Goal: Information Seeking & Learning: Learn about a topic

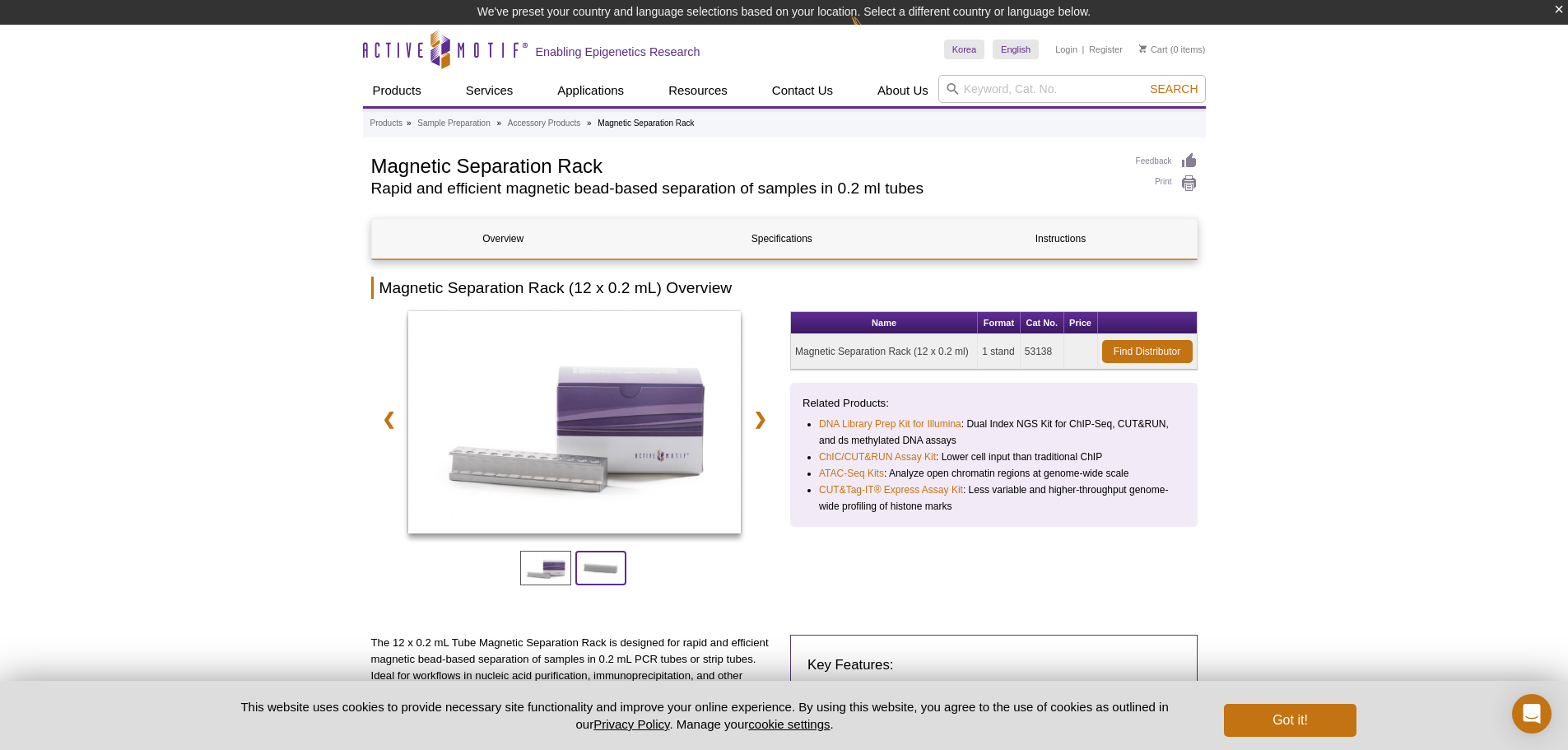
click at [596, 570] on span at bounding box center [600, 567] width 51 height 34
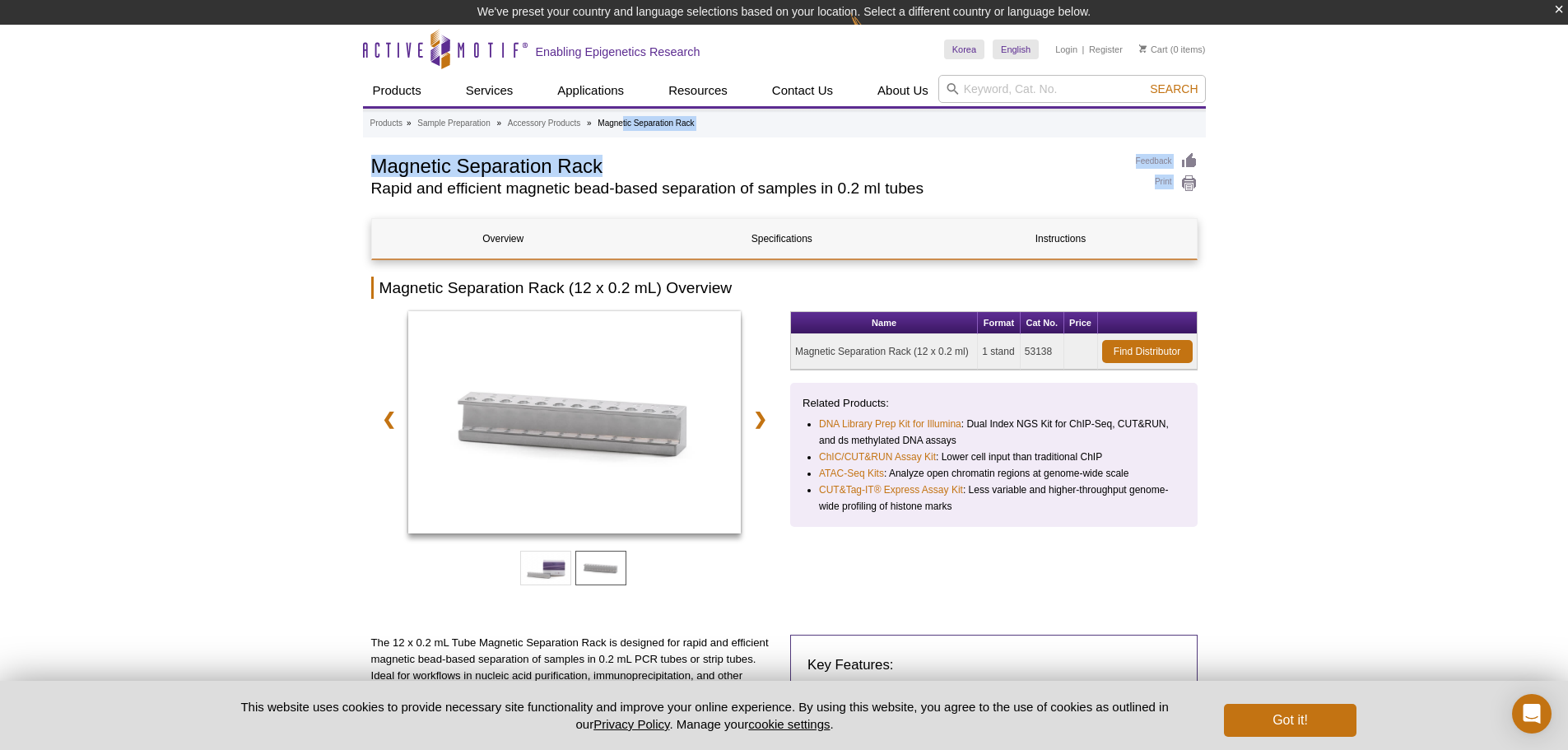
drag, startPoint x: 619, startPoint y: 125, endPoint x: 755, endPoint y: 148, distance: 137.9
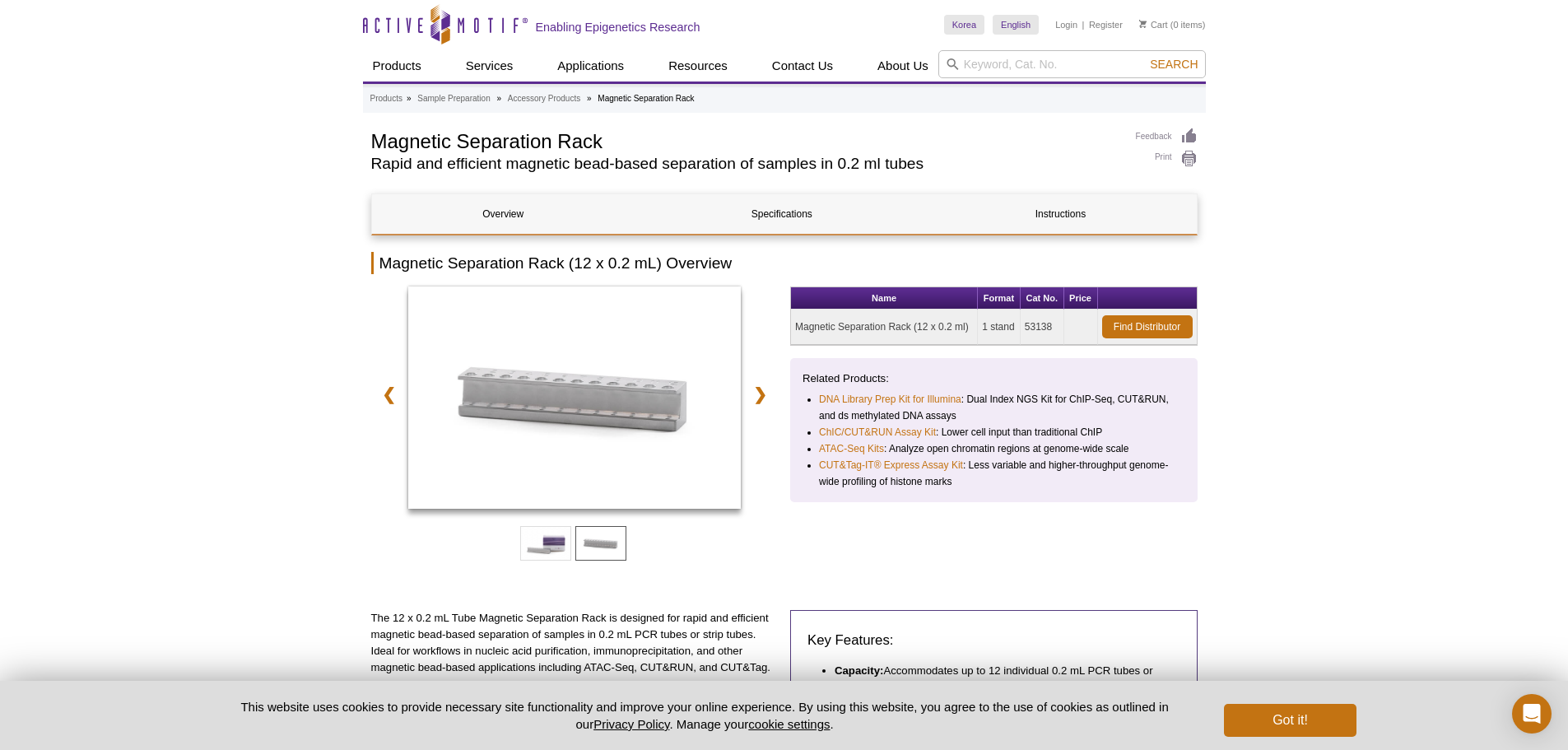
drag, startPoint x: 598, startPoint y: 98, endPoint x: 747, endPoint y: 94, distance: 149.1
click at [747, 94] on ul "Products » Sample Preparation » Accessory Products » Magnetic Separation Rack" at bounding box center [784, 98] width 829 height 15
copy li "Magnetic Separation Rack"
click at [1057, 62] on input "search" at bounding box center [1072, 64] width 268 height 28
paste input "Magnetic Separation Rack"
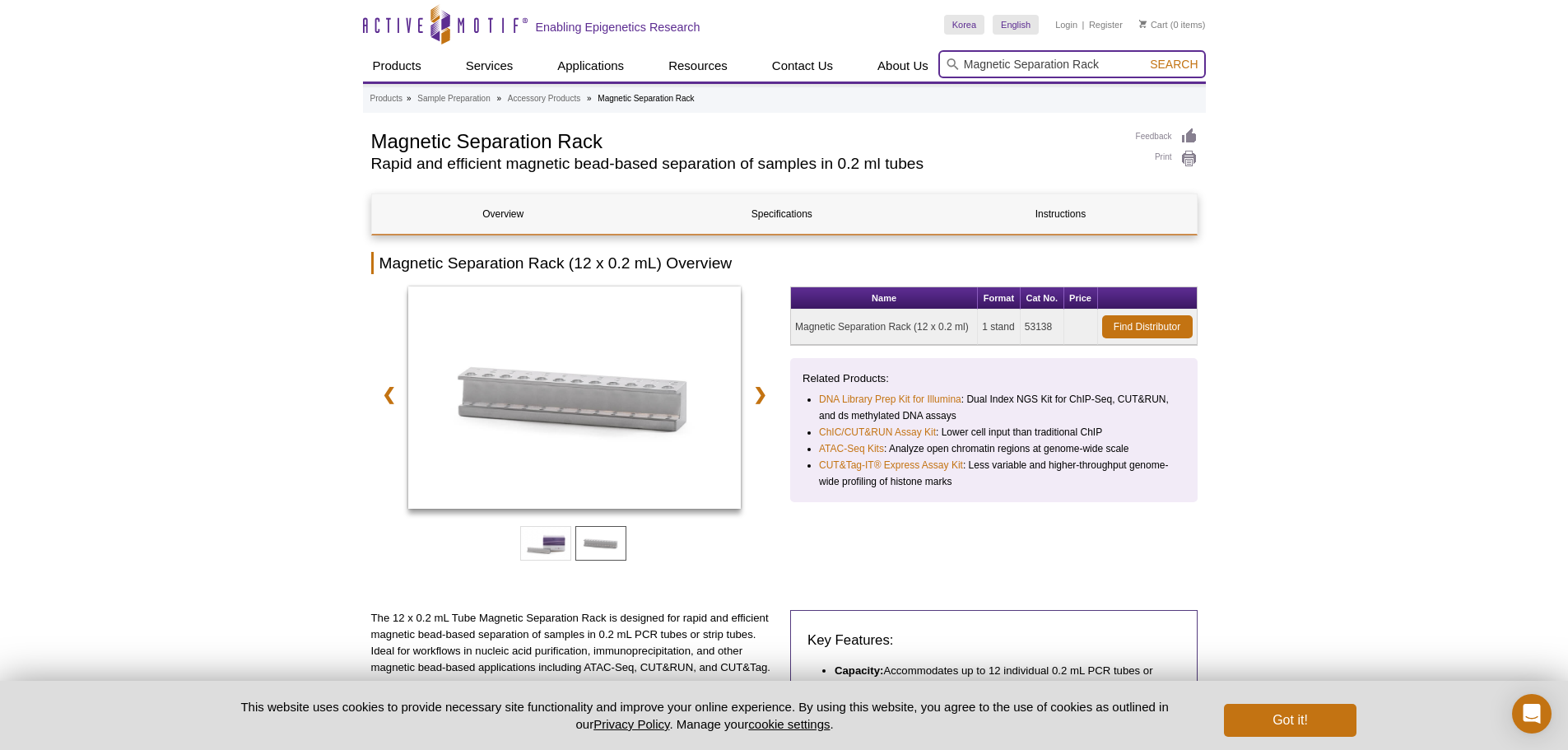
type input "Magnetic Separation Rack"
click at [1179, 66] on span "Search" at bounding box center [1173, 64] width 47 height 13
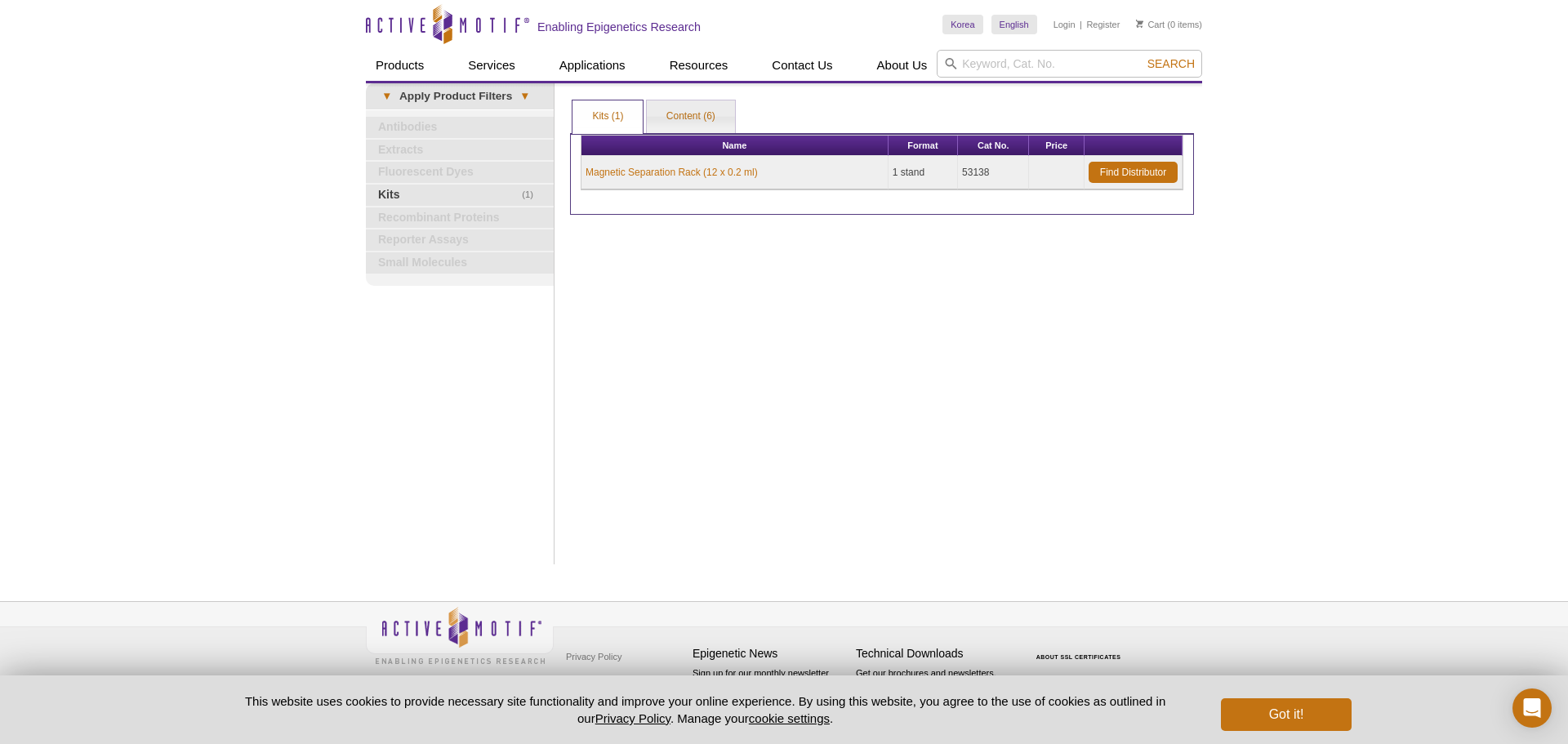
click at [690, 98] on ul "Kits (1) Content (6)" at bounding box center [882, 115] width 624 height 35
click at [692, 111] on link "Content (6)" at bounding box center [691, 116] width 88 height 32
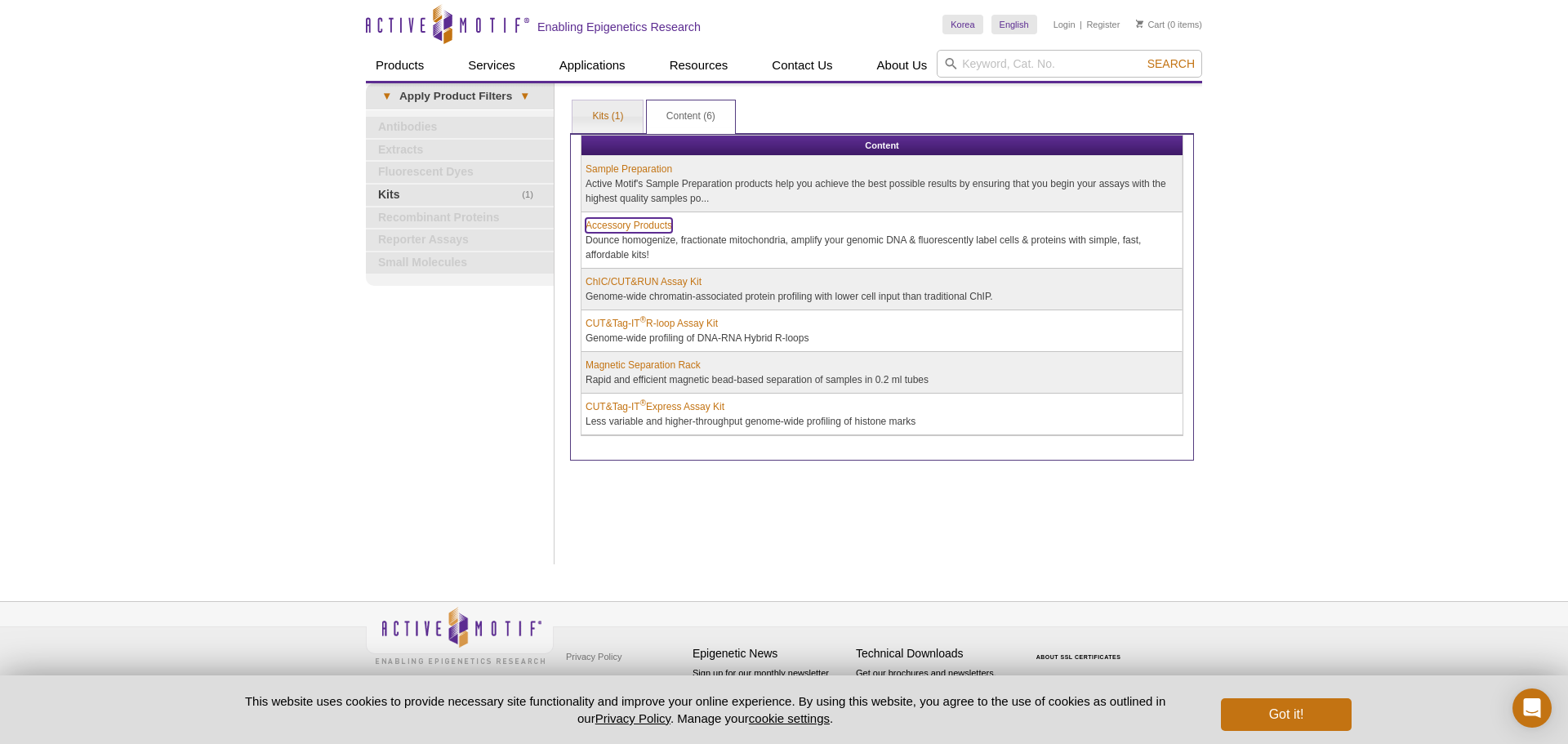
click at [635, 230] on link "Accessory Products" at bounding box center [628, 225] width 87 height 15
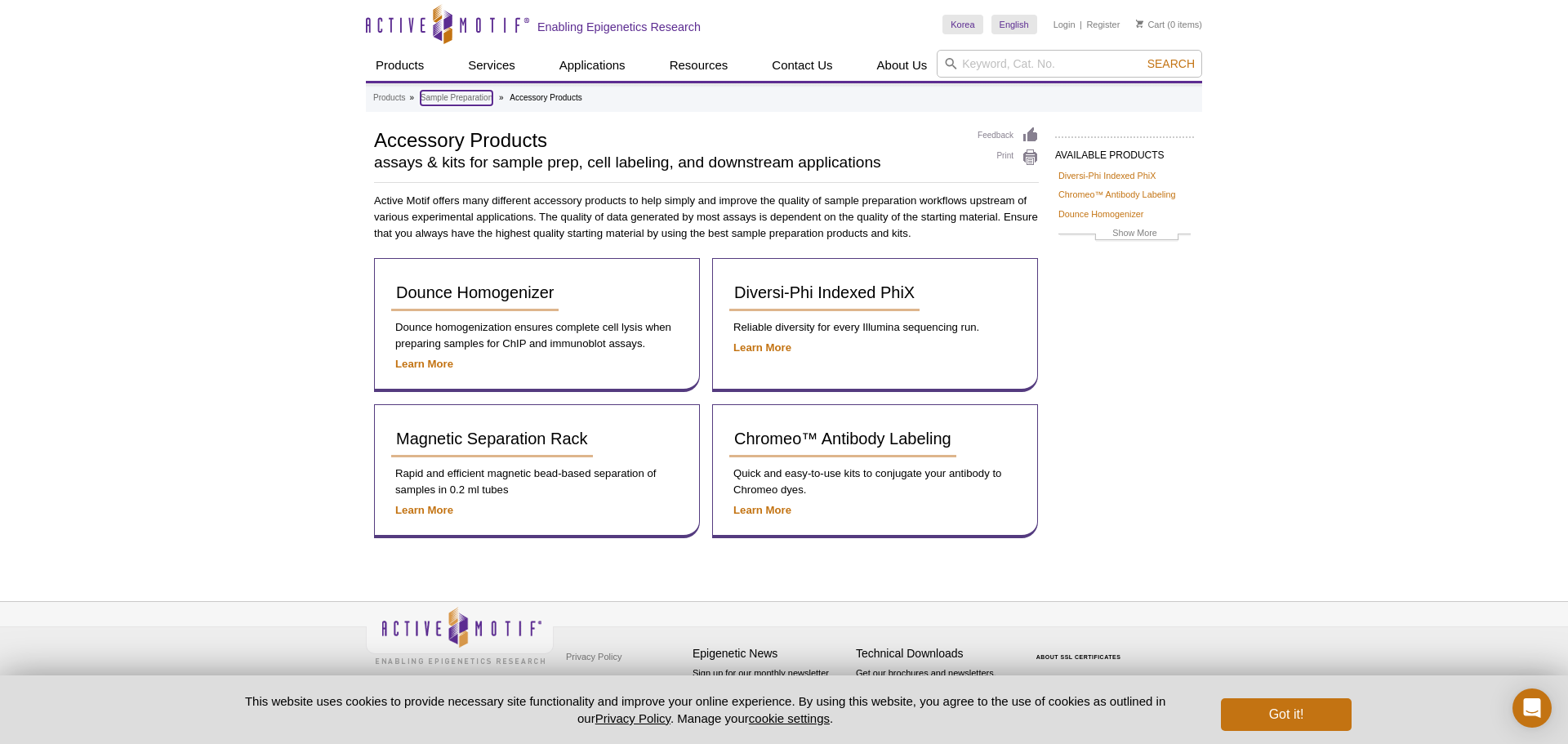
click at [494, 93] on ul "Products » Sample Preparation » Accessory Products" at bounding box center [784, 98] width 823 height 15
click at [469, 95] on link "Sample Preparation" at bounding box center [457, 98] width 72 height 15
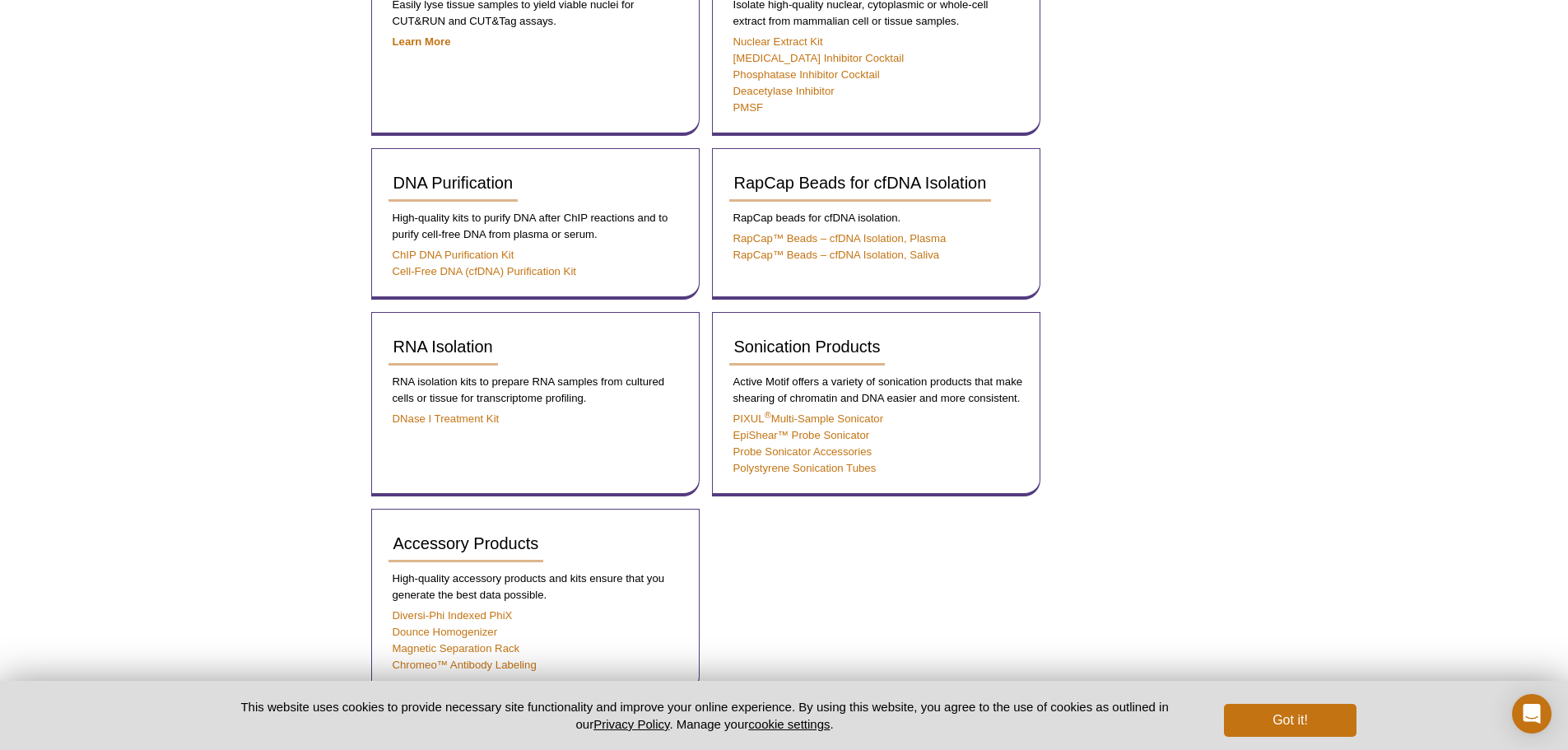
scroll to position [411, 0]
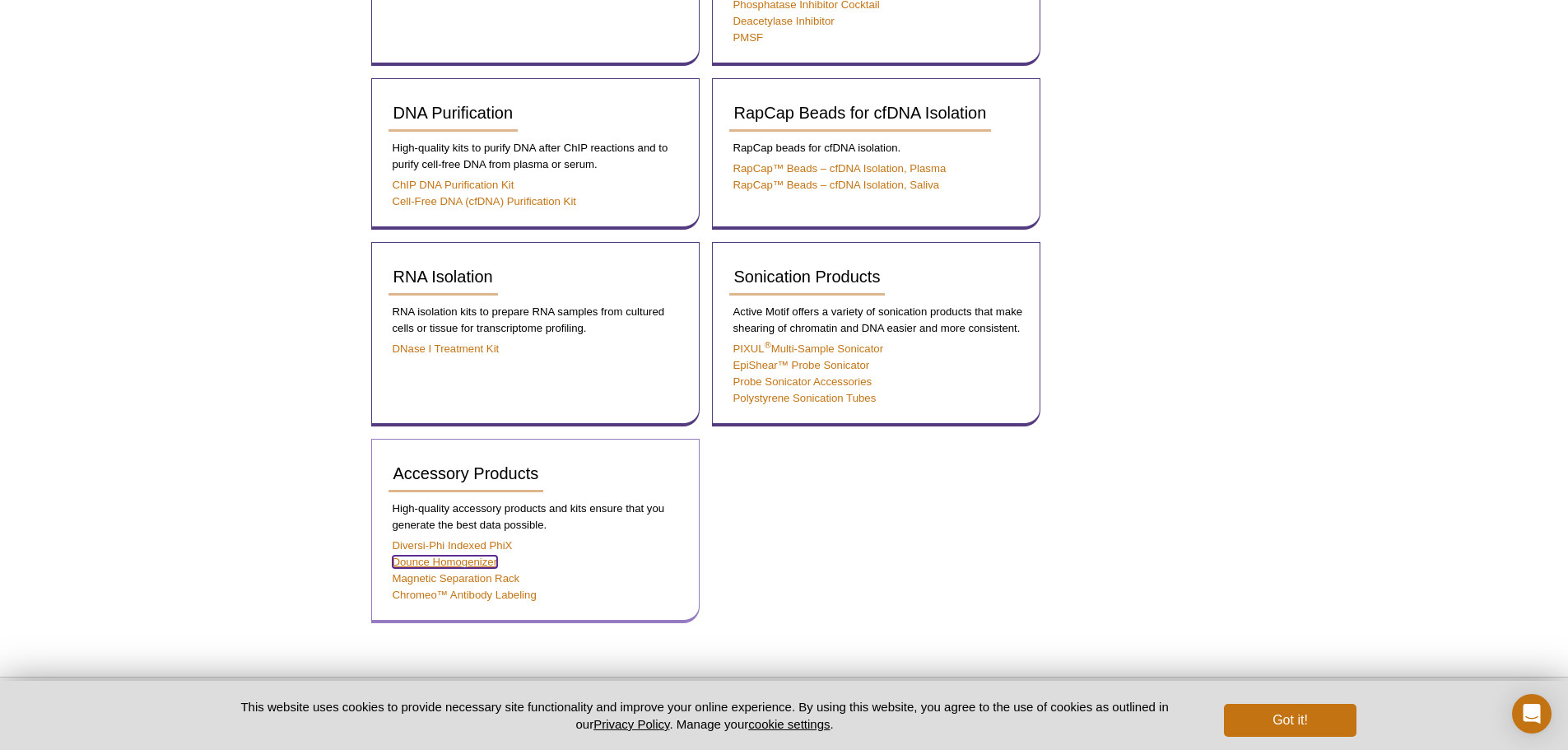
click at [465, 564] on link "Dounce Homogenizer" at bounding box center [445, 561] width 105 height 13
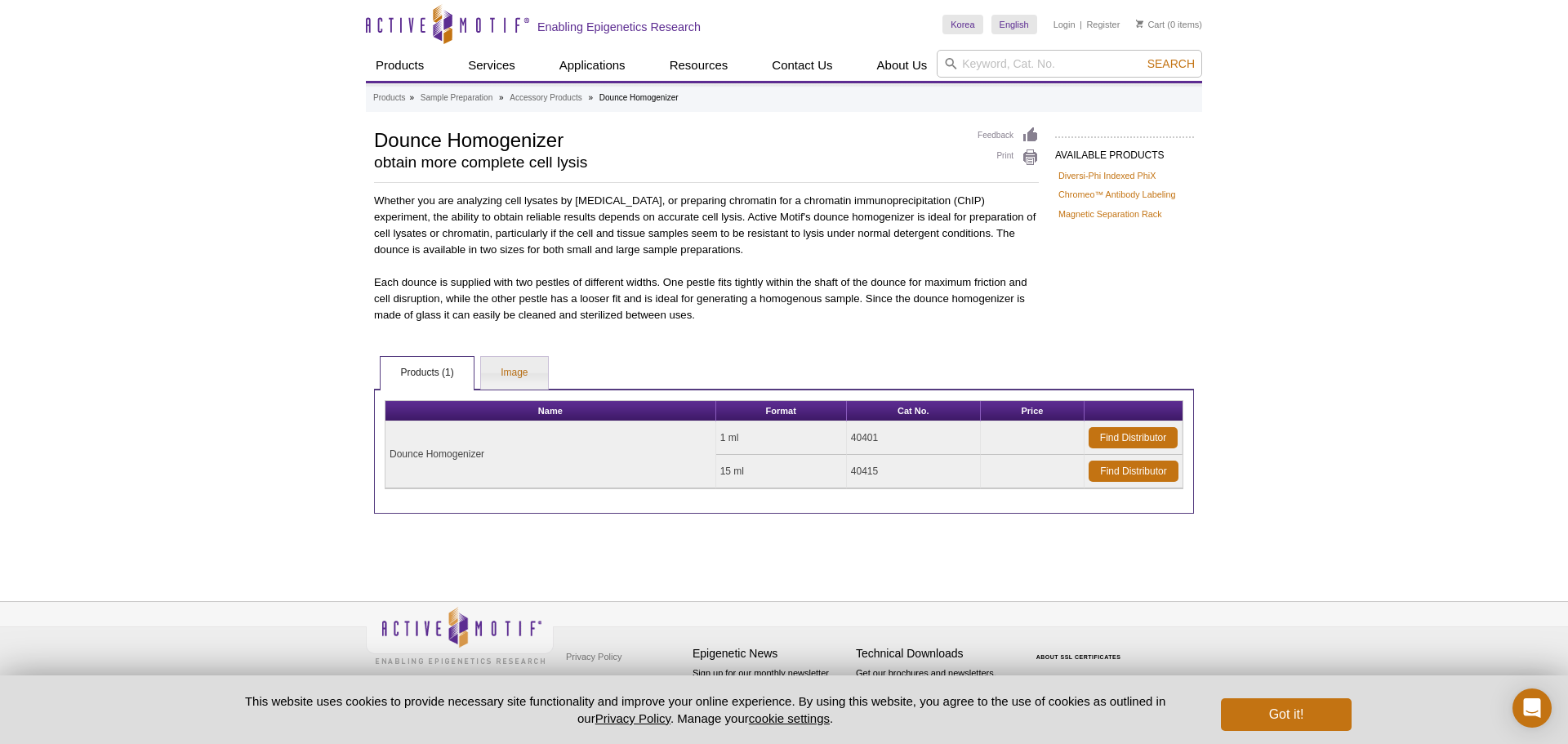
click at [500, 352] on div "AVAILABLE PRODUCTS Diversi-Phi Indexed PhiX Chromeo™ Antibody Labeling Magnetic…" at bounding box center [784, 320] width 836 height 387
click at [506, 365] on link "Image" at bounding box center [514, 372] width 66 height 32
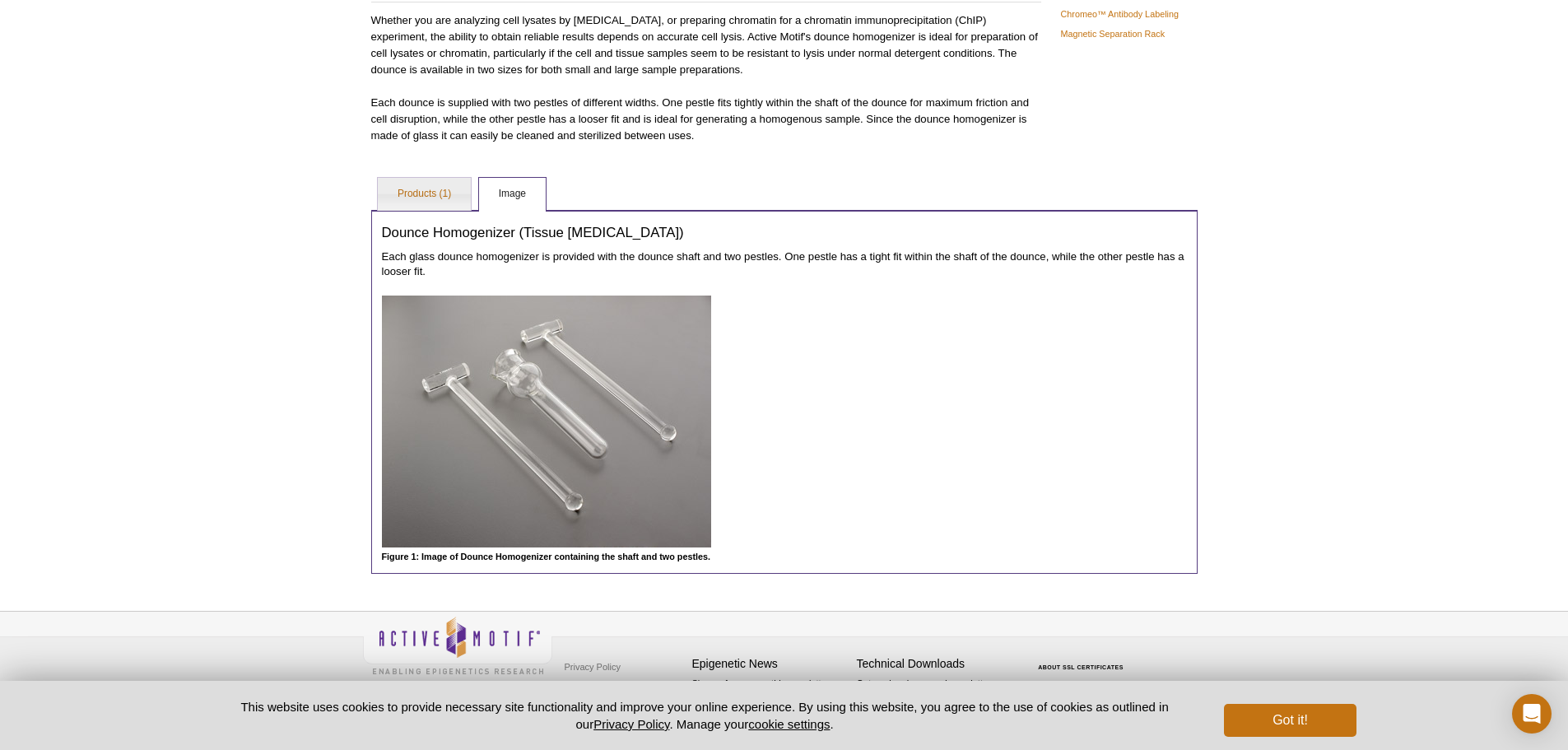
scroll to position [187, 0]
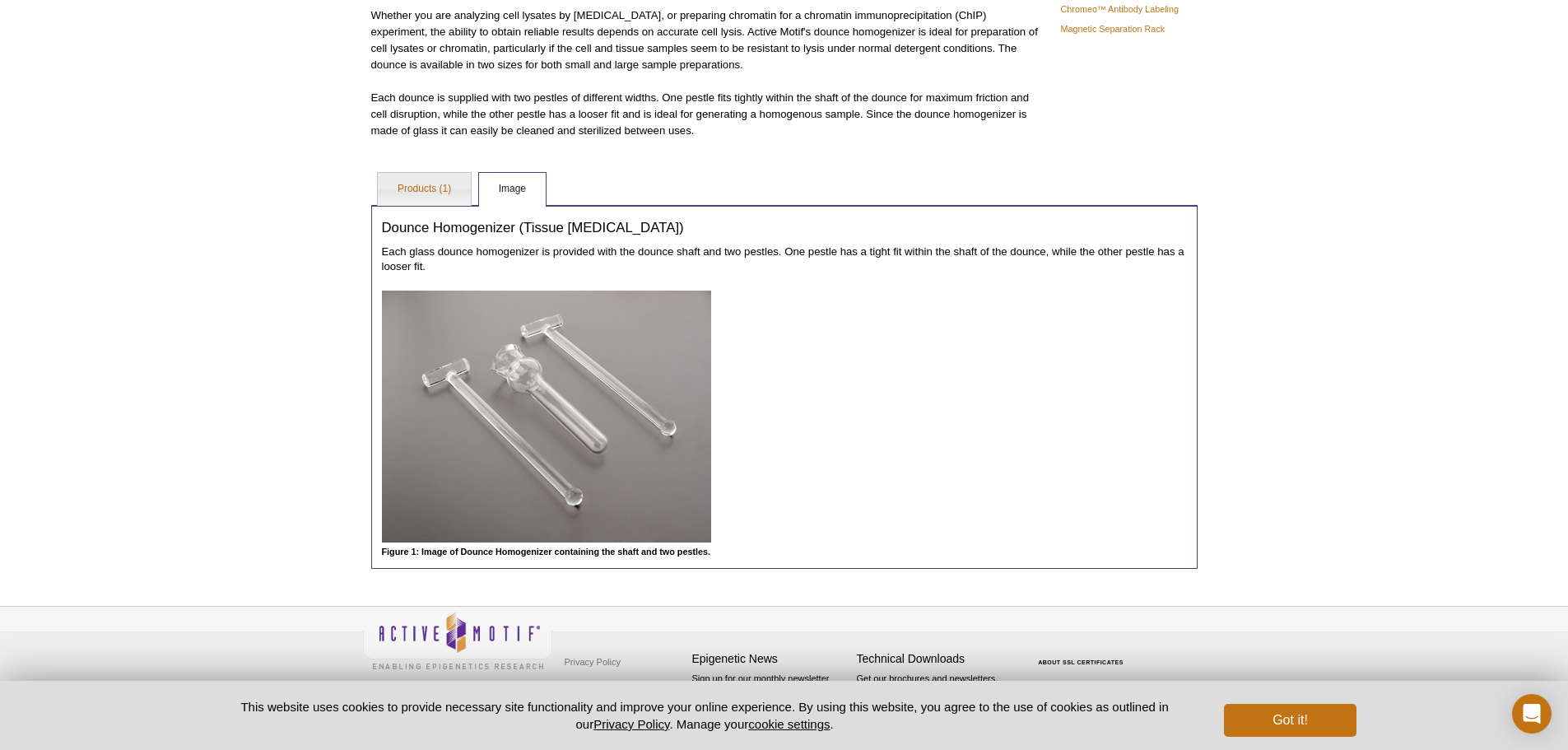
click at [1389, 419] on div "Active Motif Logo Enabling Epigenetics Research 0 Search Skip to content Active…" at bounding box center [784, 281] width 1568 height 936
drag, startPoint x: 1316, startPoint y: 123, endPoint x: 1314, endPoint y: 82, distance: 41.0
click at [1316, 121] on div "Active Motif Logo Enabling Epigenetics Research 0 Search Skip to content Active…" at bounding box center [784, 281] width 1568 height 936
